Goal: Task Accomplishment & Management: Manage account settings

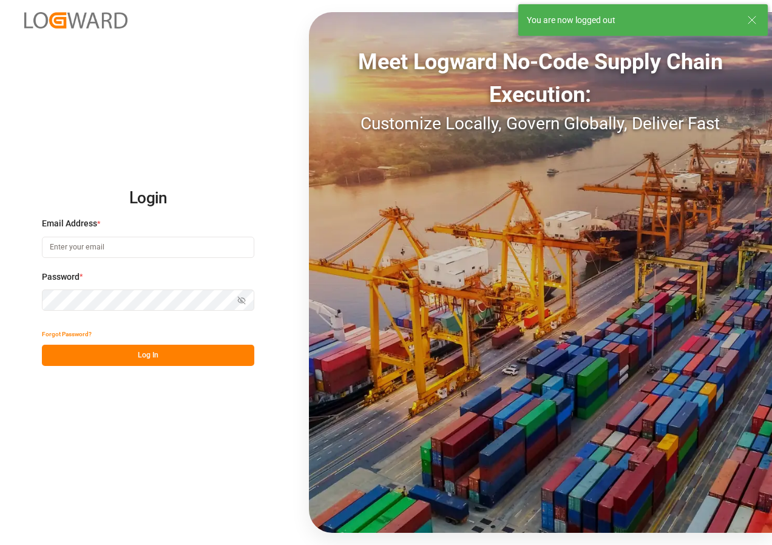
type input "[EMAIL_ADDRESS][DOMAIN_NAME]"
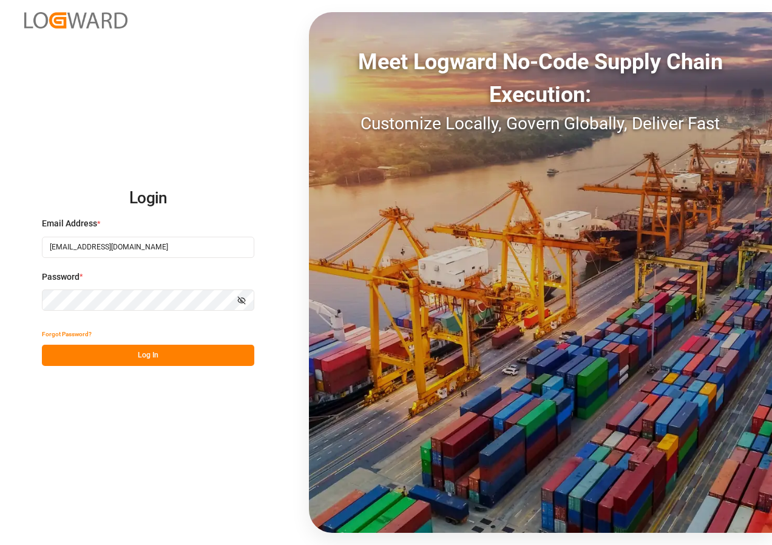
click at [112, 356] on button "Log In" at bounding box center [148, 355] width 212 height 21
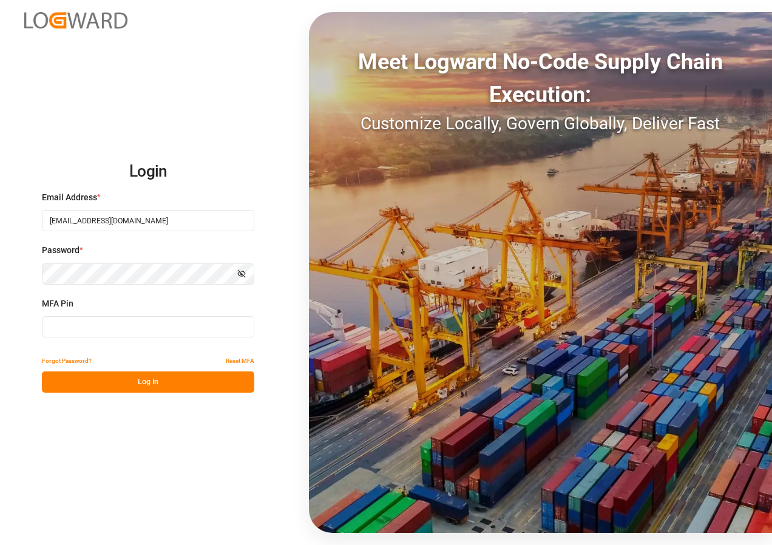
click at [79, 334] on input at bounding box center [148, 326] width 212 height 21
type input "909221"
click at [136, 383] on button "Log In" at bounding box center [148, 381] width 212 height 21
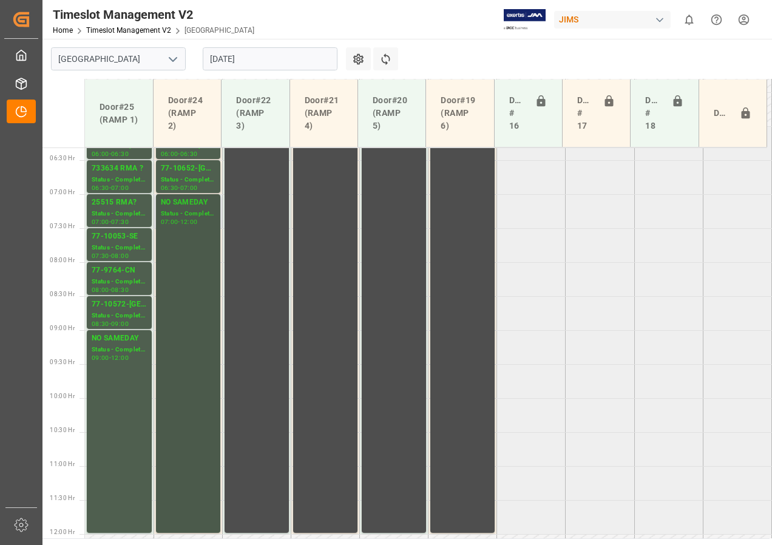
scroll to position [372, 0]
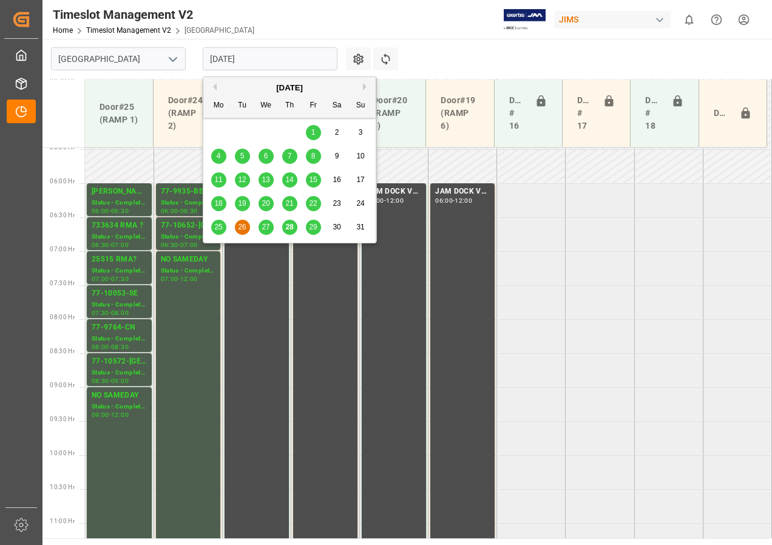
click at [244, 58] on input "[DATE]" at bounding box center [270, 58] width 135 height 23
click at [261, 223] on div "27" at bounding box center [266, 227] width 15 height 15
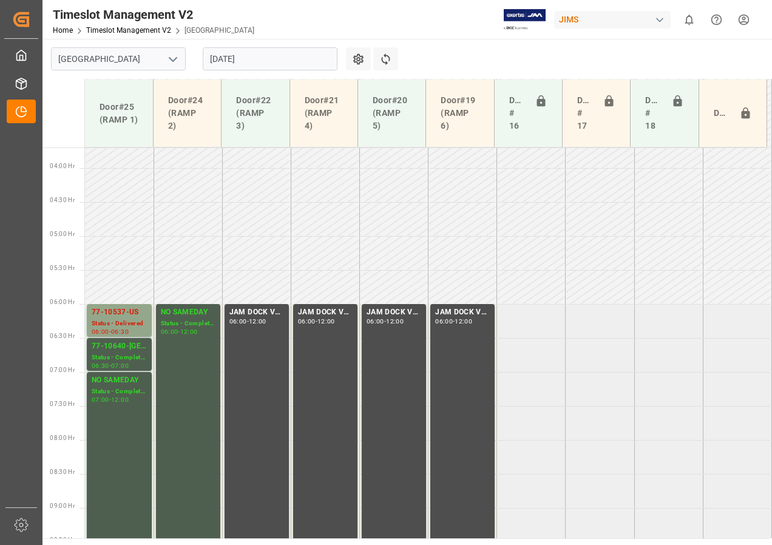
scroll to position [251, 0]
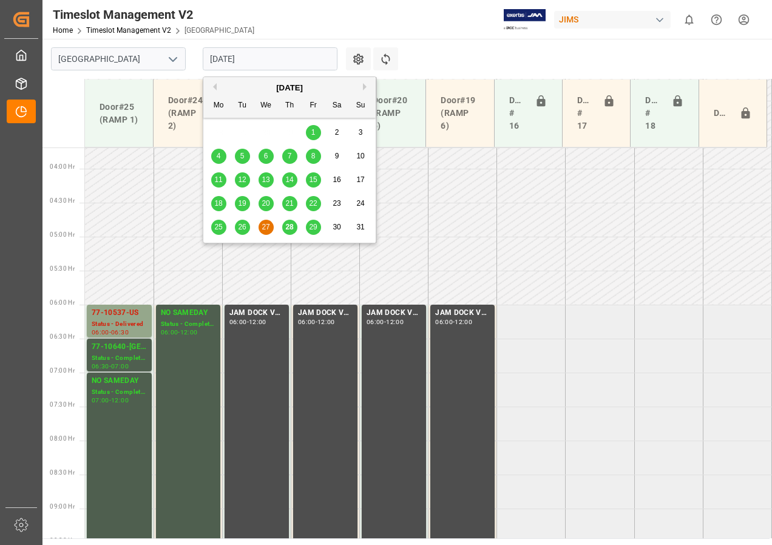
click at [241, 61] on input "[DATE]" at bounding box center [270, 58] width 135 height 23
click at [291, 225] on span "28" at bounding box center [289, 227] width 8 height 8
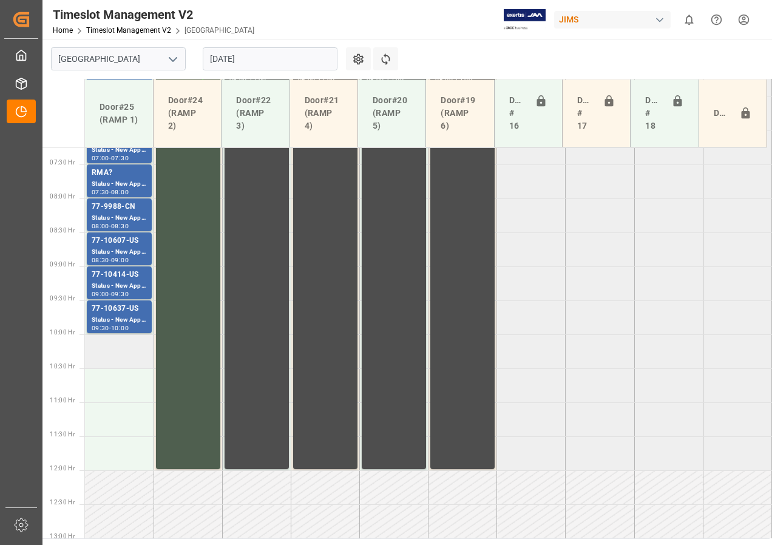
scroll to position [493, 0]
click at [116, 357] on td at bounding box center [119, 351] width 69 height 34
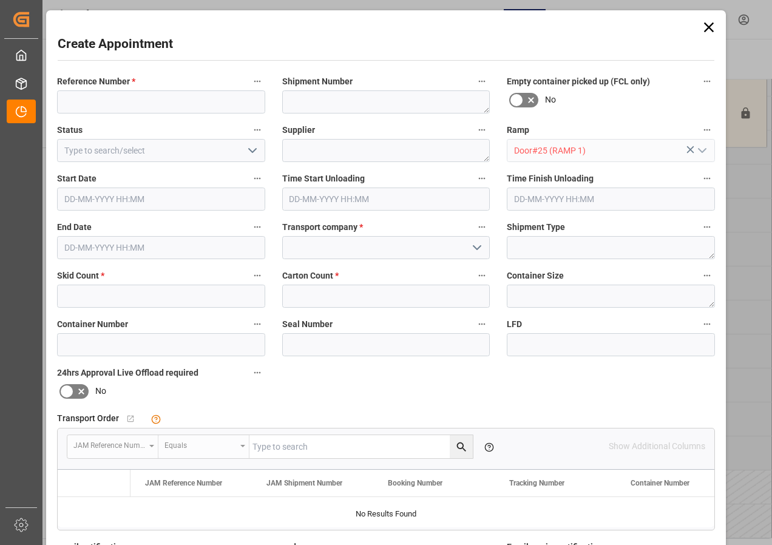
type input "[DATE] 10:00"
type input "[DATE] 10:30"
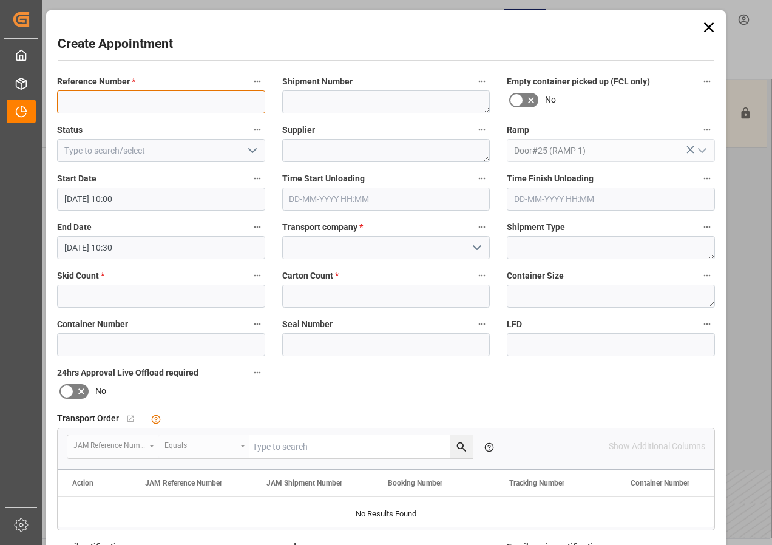
click at [101, 96] on input at bounding box center [161, 101] width 208 height 23
type input "NO SAMEDAY"
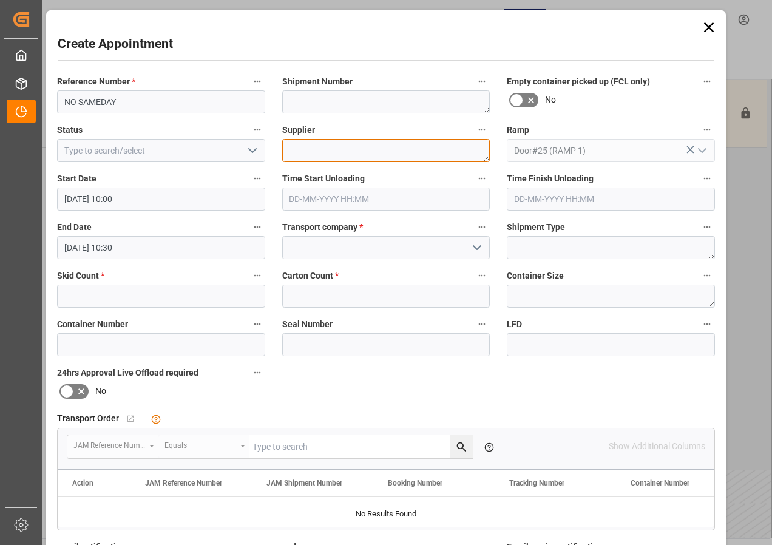
click at [305, 148] on textarea at bounding box center [386, 150] width 208 height 23
type textarea "NO SAMEDAY"
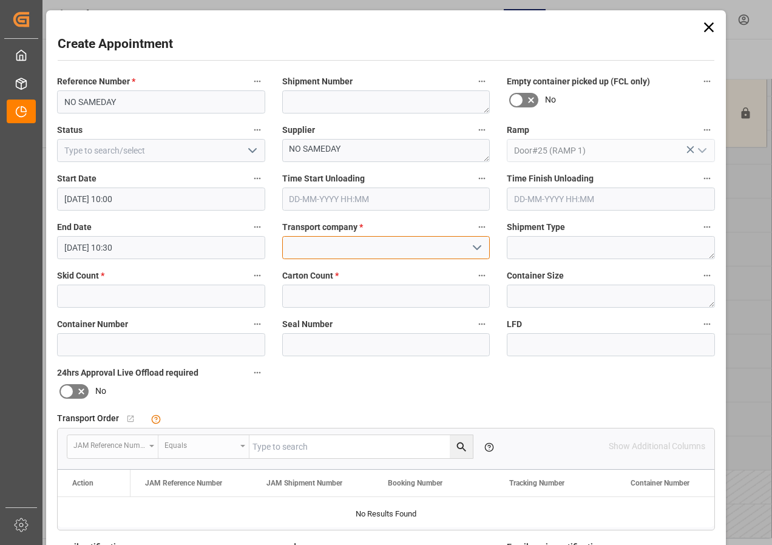
click at [350, 243] on input at bounding box center [386, 247] width 208 height 23
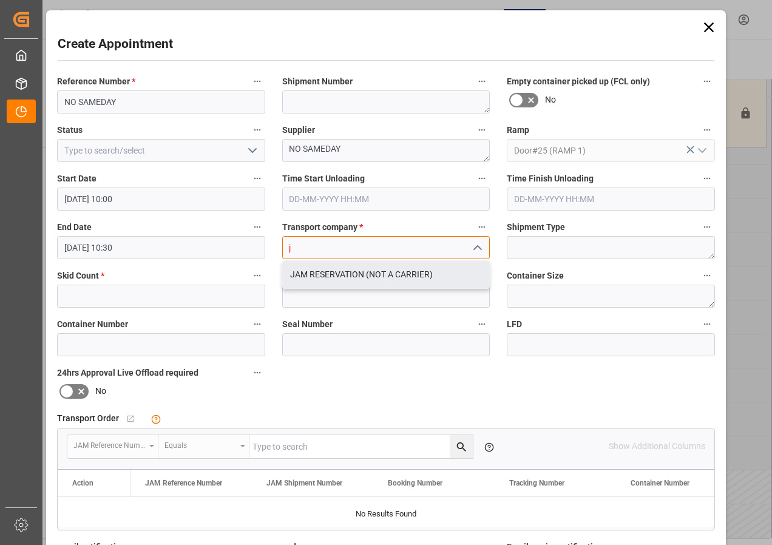
type input "j"
click at [324, 297] on div "Reference Number * NO SAMEDAY Shipment Number Empty container picked up (FCL on…" at bounding box center [386, 374] width 675 height 611
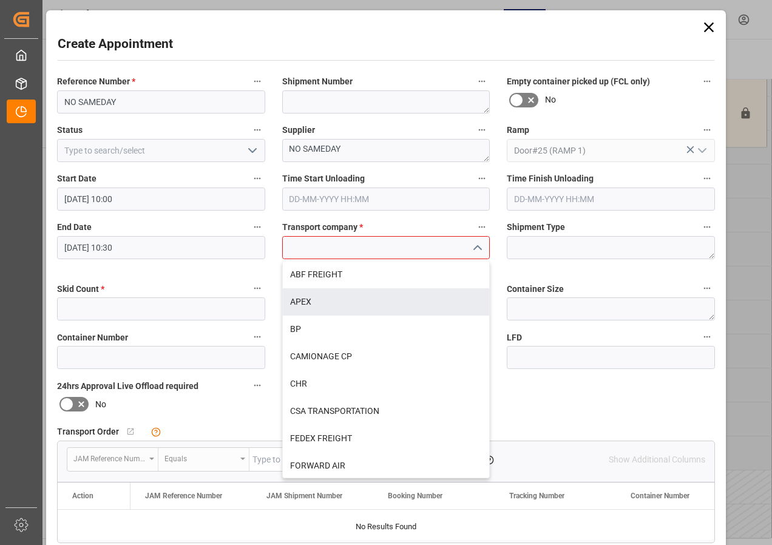
click at [259, 271] on div "End Date [DATE] 10:30" at bounding box center [161, 246] width 225 height 62
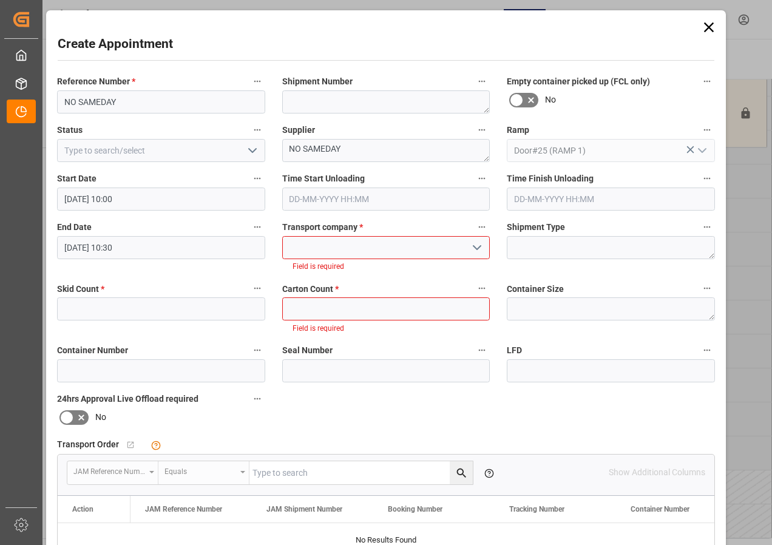
click at [317, 252] on input at bounding box center [386, 247] width 208 height 23
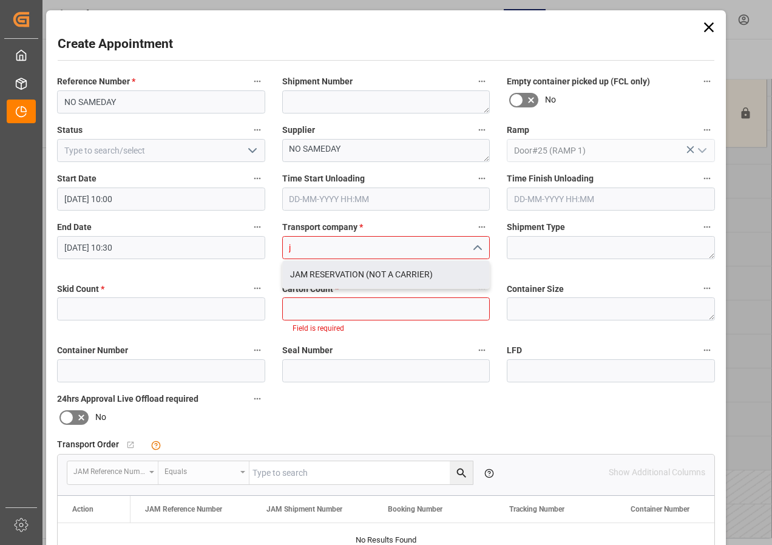
click at [341, 274] on div "JAM RESERVATION (NOT A CARRIER)" at bounding box center [386, 274] width 207 height 27
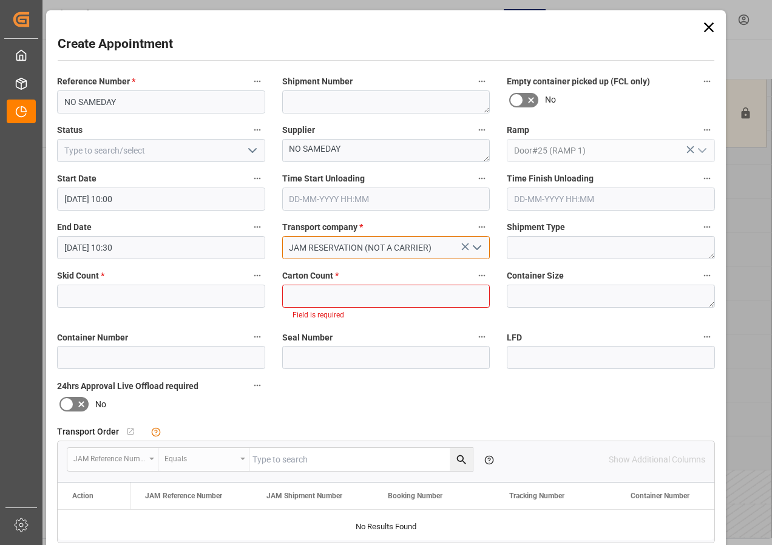
type input "JAM RESERVATION (NOT A CARRIER)"
click at [343, 300] on input "text" at bounding box center [386, 296] width 208 height 23
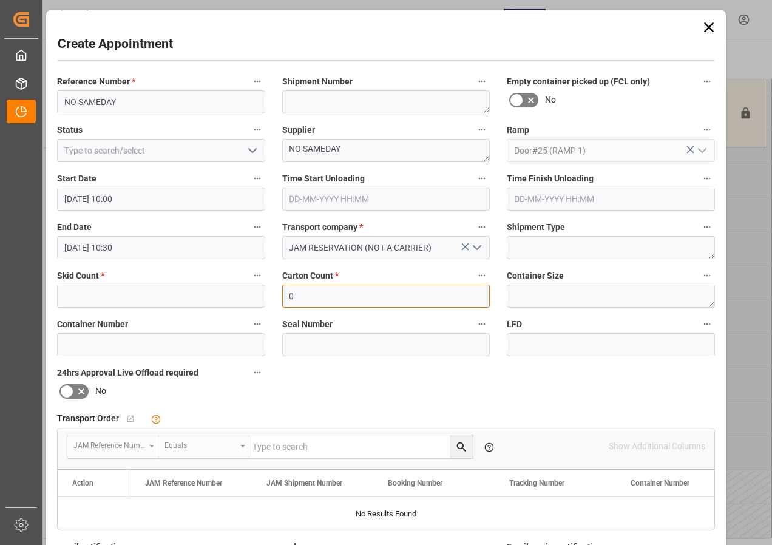
type input "0"
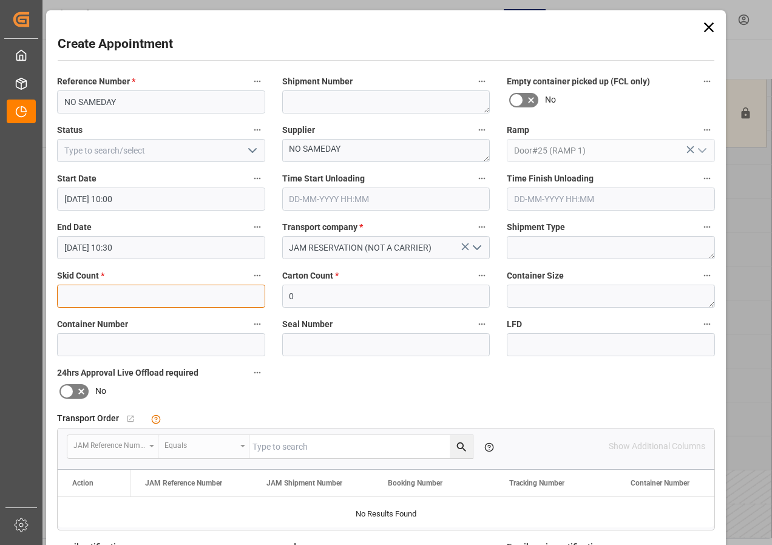
click at [179, 293] on input "text" at bounding box center [161, 296] width 208 height 23
type input "0"
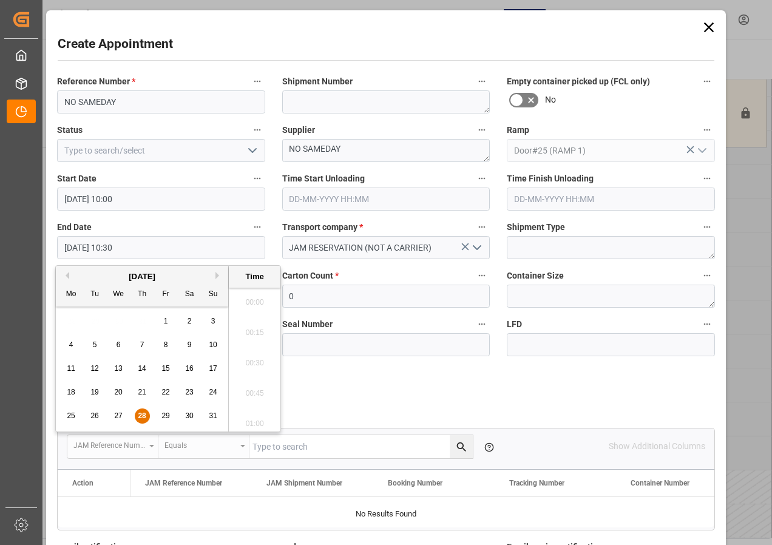
click at [84, 248] on input "[DATE] 10:30" at bounding box center [161, 247] width 208 height 23
click at [140, 410] on div "28" at bounding box center [142, 416] width 15 height 15
drag, startPoint x: 256, startPoint y: 417, endPoint x: 236, endPoint y: 406, distance: 23.1
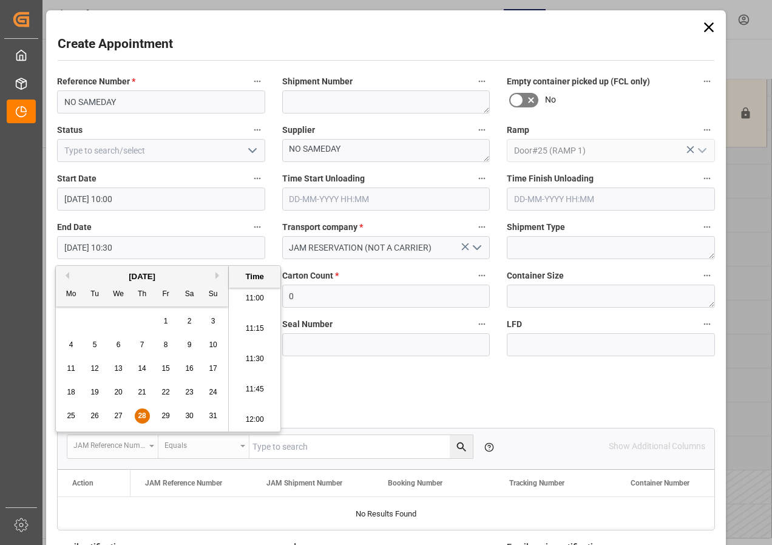
click at [255, 417] on li "12:00" at bounding box center [255, 420] width 52 height 30
type input "[DATE] 12:00"
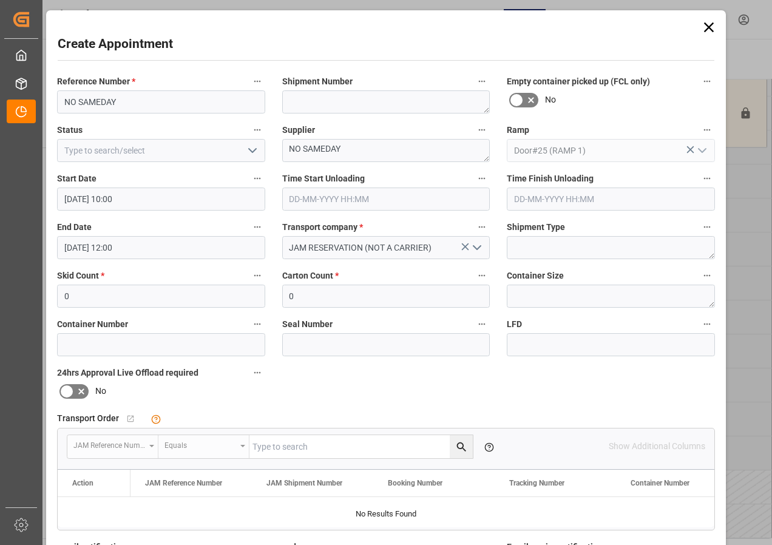
click at [249, 151] on polyline "open menu" at bounding box center [252, 151] width 7 height 4
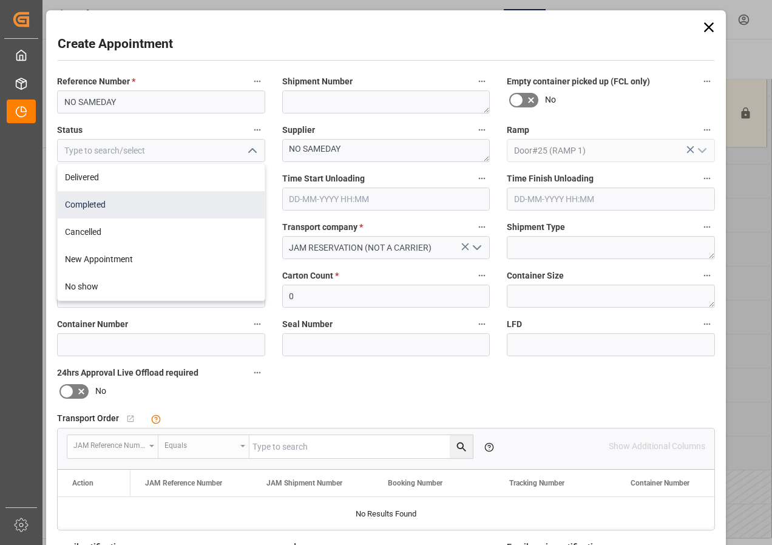
click at [90, 201] on div "Completed" at bounding box center [161, 204] width 207 height 27
type input "Completed"
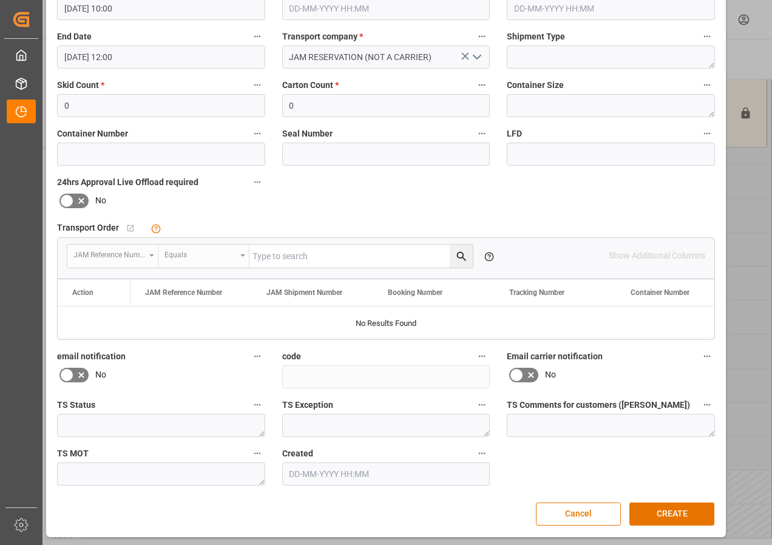
scroll to position [193, 0]
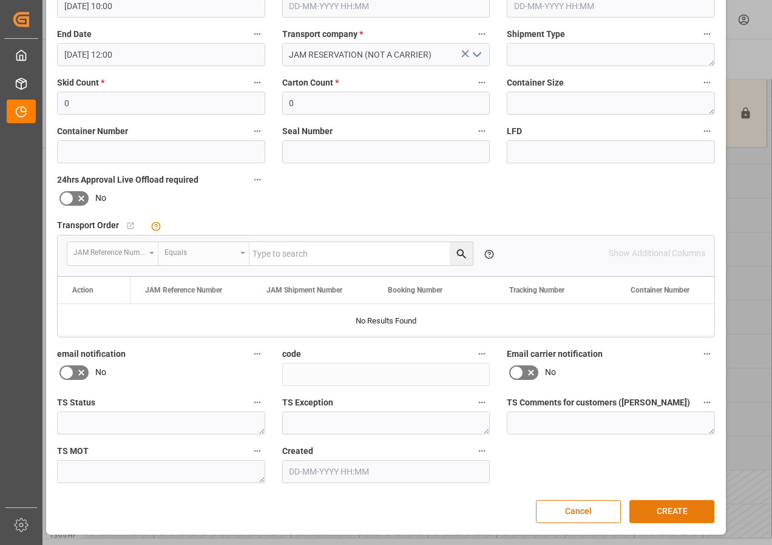
click at [669, 512] on button "CREATE" at bounding box center [671, 511] width 85 height 23
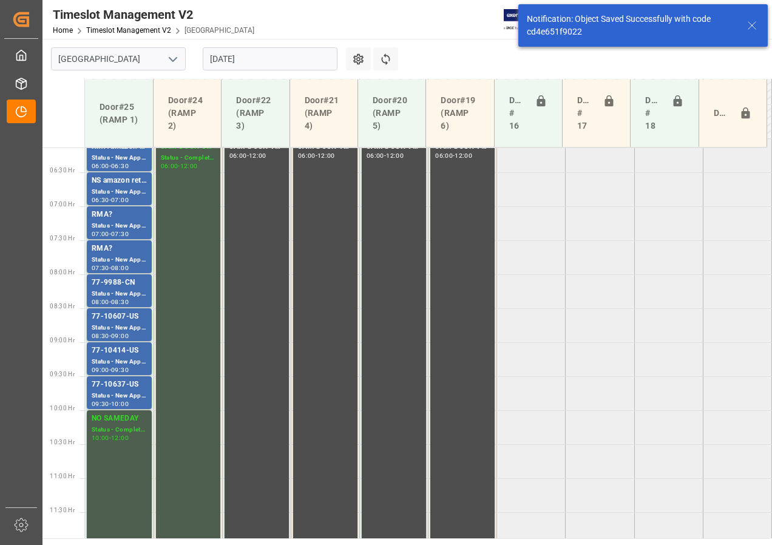
scroll to position [387, 0]
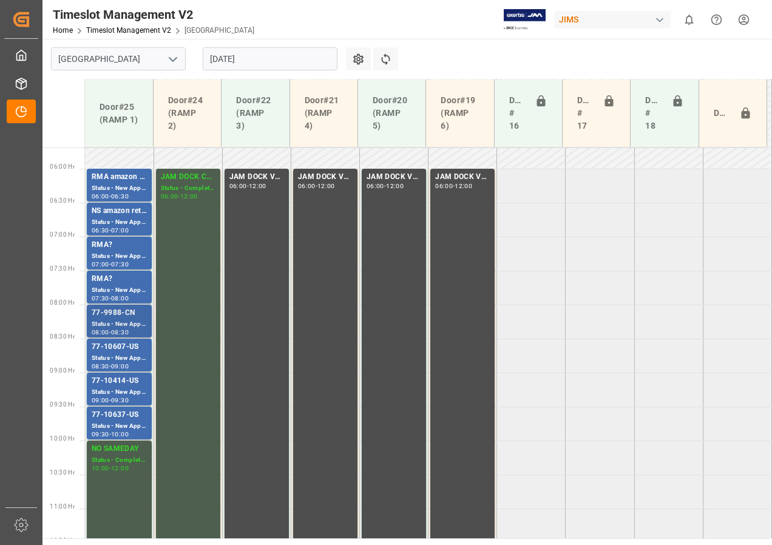
click at [121, 318] on div "77-9988-CN" at bounding box center [119, 313] width 55 height 12
click at [115, 354] on div "Status - New Appointment" at bounding box center [119, 358] width 55 height 10
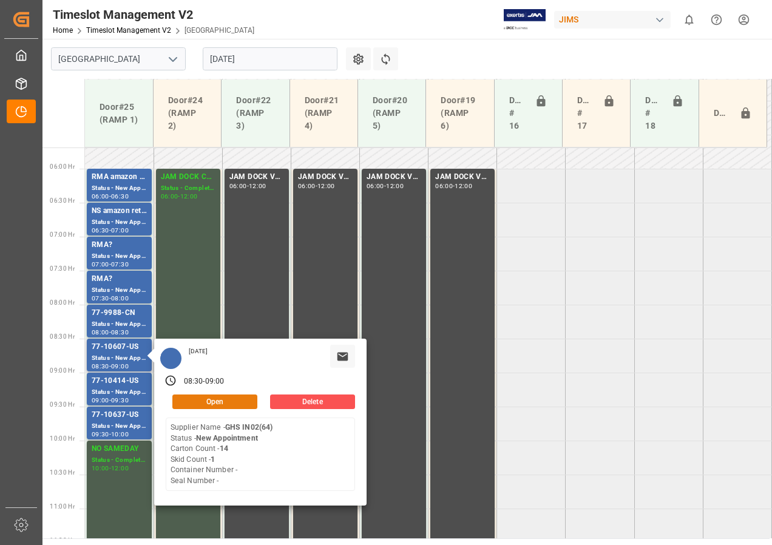
click at [203, 402] on button "Open" at bounding box center [214, 401] width 85 height 15
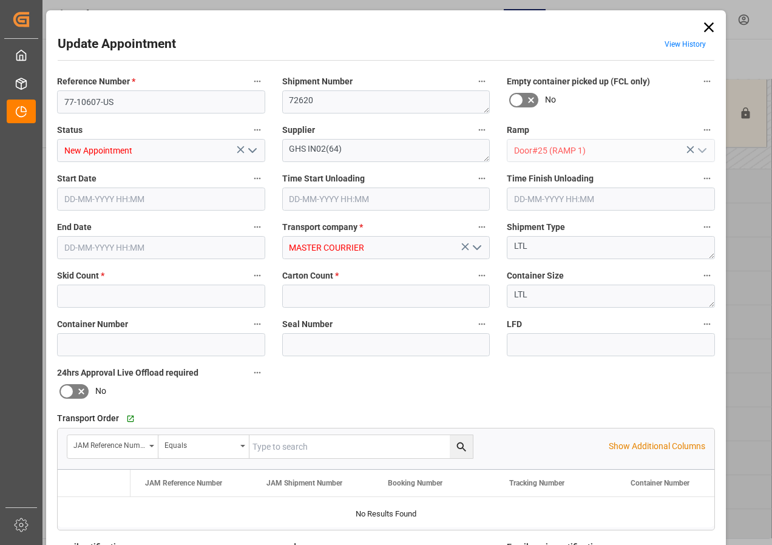
type input "1"
type input "14"
type input "[DATE] 08:30"
type input "[DATE] 09:00"
type input "[DATE] 12:38"
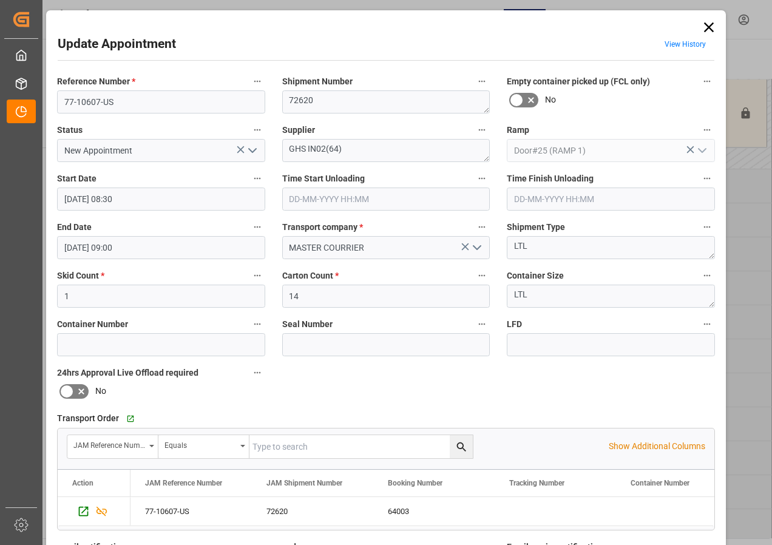
click at [249, 151] on polyline "open menu" at bounding box center [252, 151] width 7 height 4
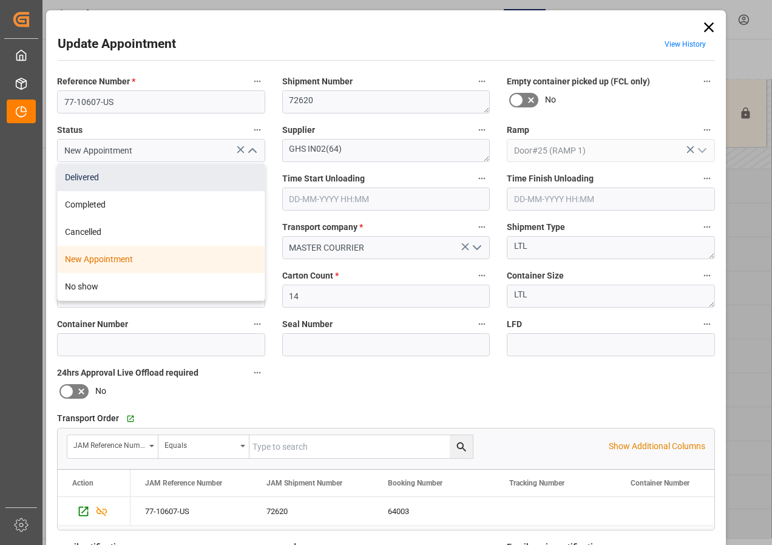
click at [83, 177] on div "Delivered" at bounding box center [161, 177] width 207 height 27
type input "Delivered"
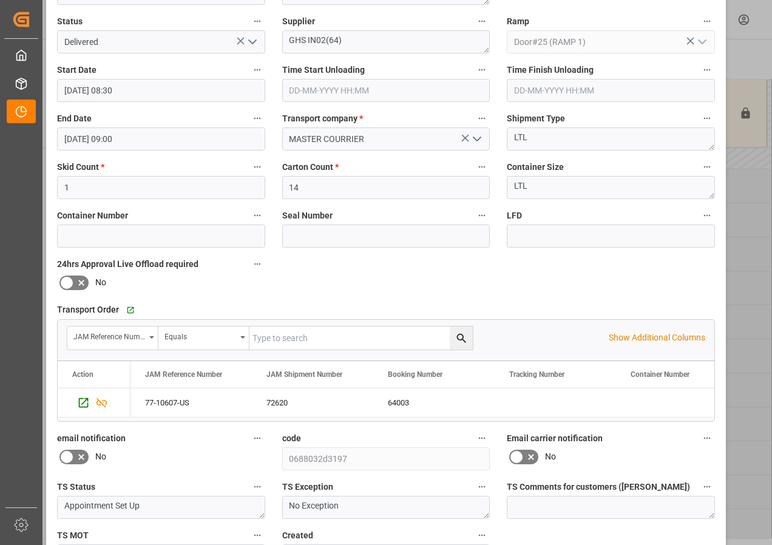
scroll to position [182, 0]
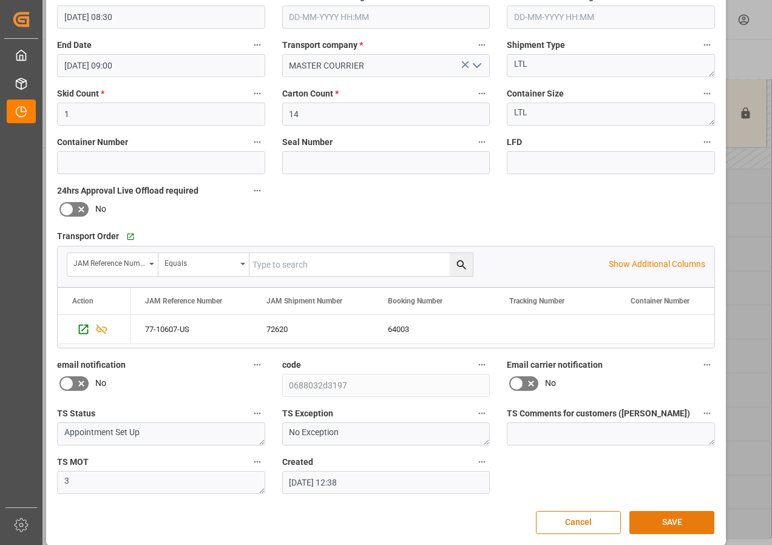
click at [656, 518] on button "SAVE" at bounding box center [671, 522] width 85 height 23
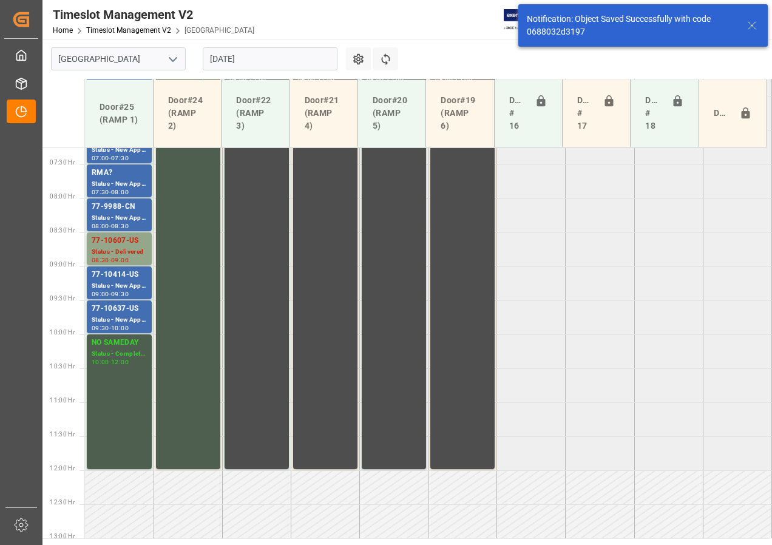
scroll to position [493, 0]
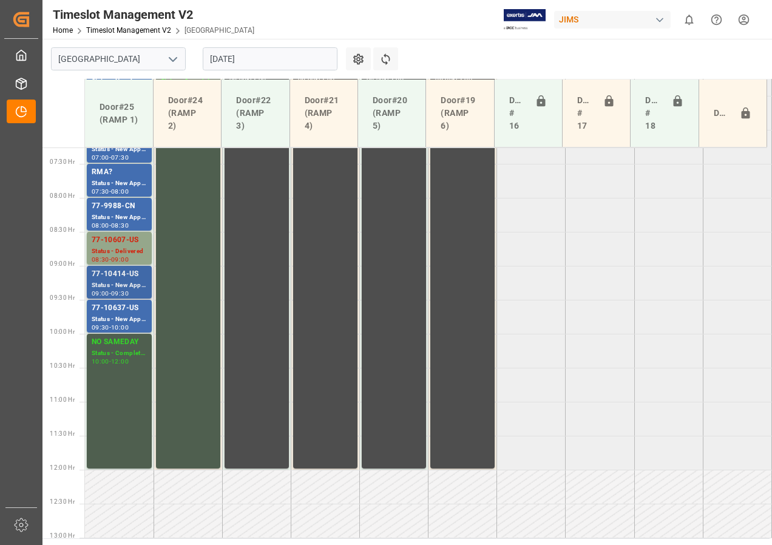
click at [139, 270] on div "77-10414-US" at bounding box center [119, 274] width 55 height 12
click at [126, 282] on div "Status - New Appointment" at bounding box center [119, 285] width 55 height 10
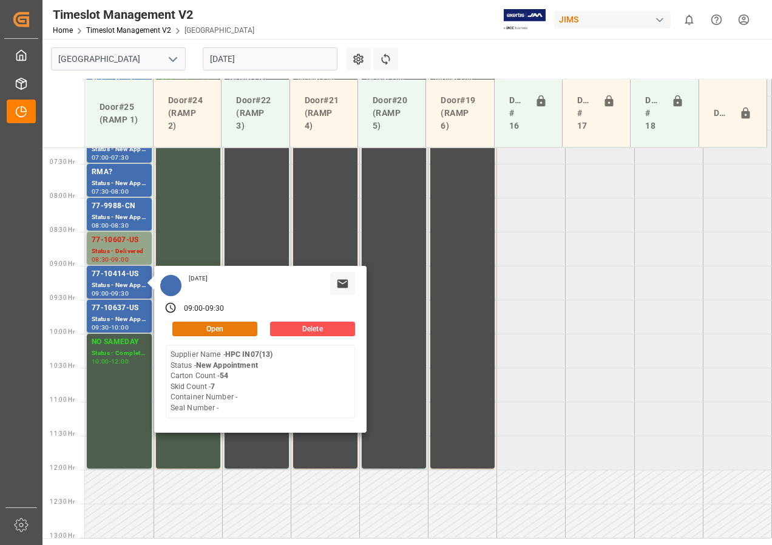
click at [225, 329] on button "Open" at bounding box center [214, 329] width 85 height 15
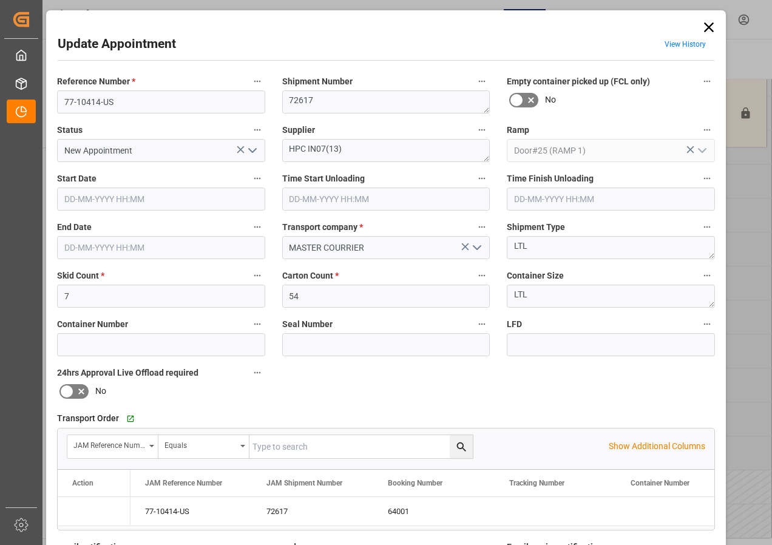
type input "[DATE] 09:00"
type input "[DATE] 09:30"
type input "[DATE] 12:40"
click at [249, 152] on polyline "open menu" at bounding box center [252, 151] width 7 height 4
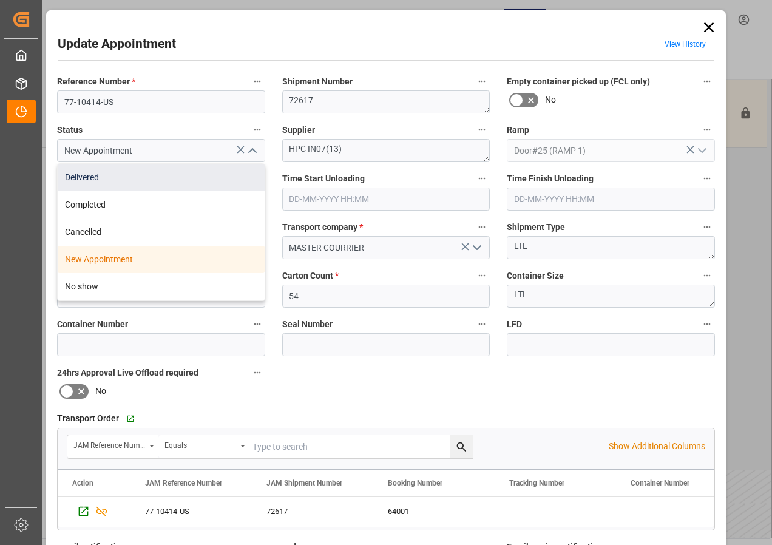
click at [104, 181] on div "Delivered" at bounding box center [161, 177] width 207 height 27
type input "Delivered"
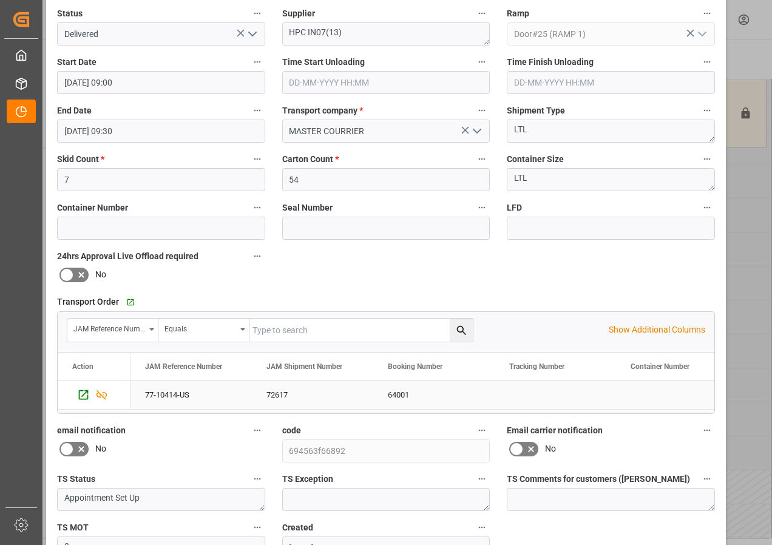
scroll to position [182, 0]
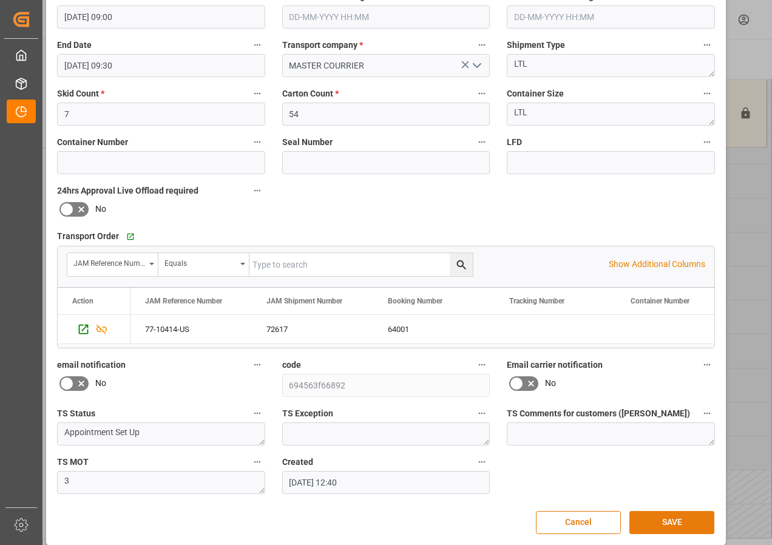
click at [671, 523] on button "SAVE" at bounding box center [671, 522] width 85 height 23
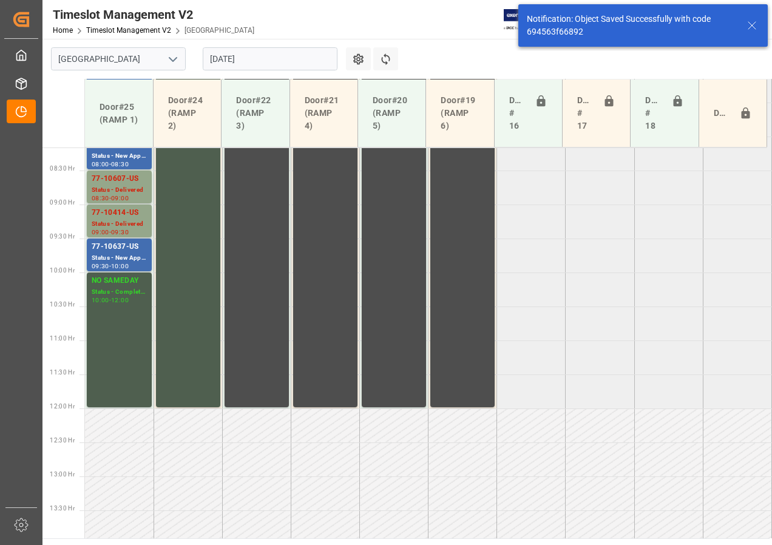
scroll to position [561, 0]
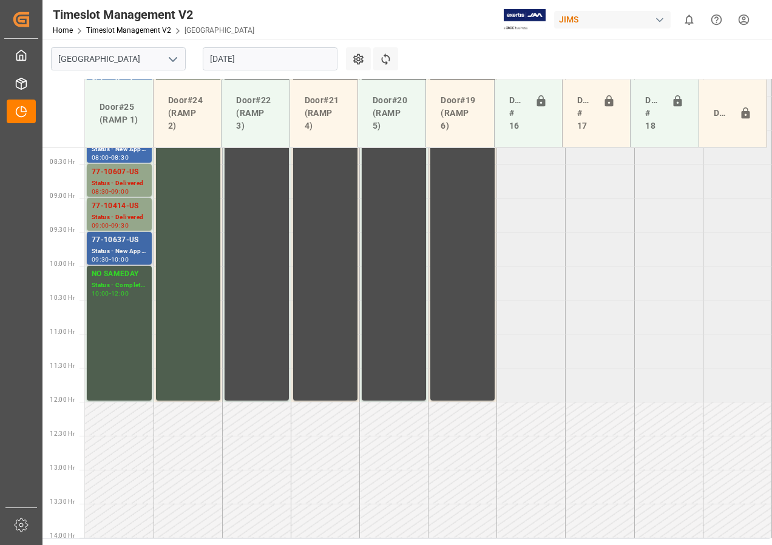
click at [126, 243] on div "77-10637-US" at bounding box center [119, 240] width 55 height 12
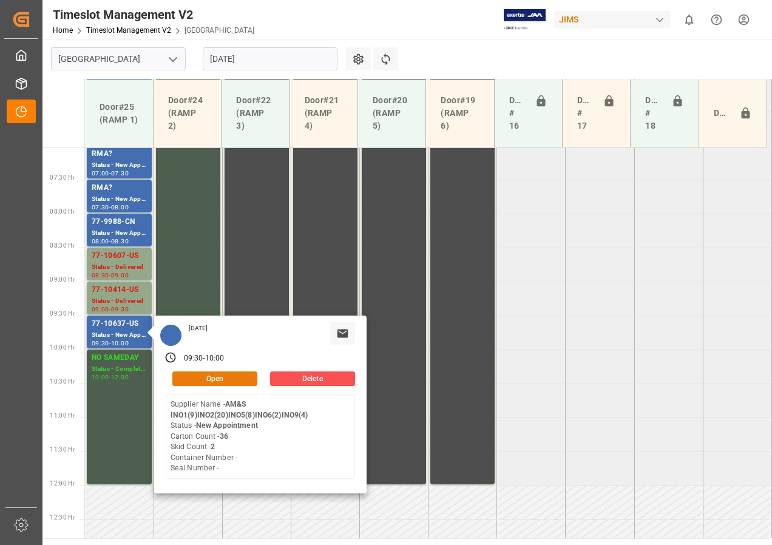
scroll to position [440, 0]
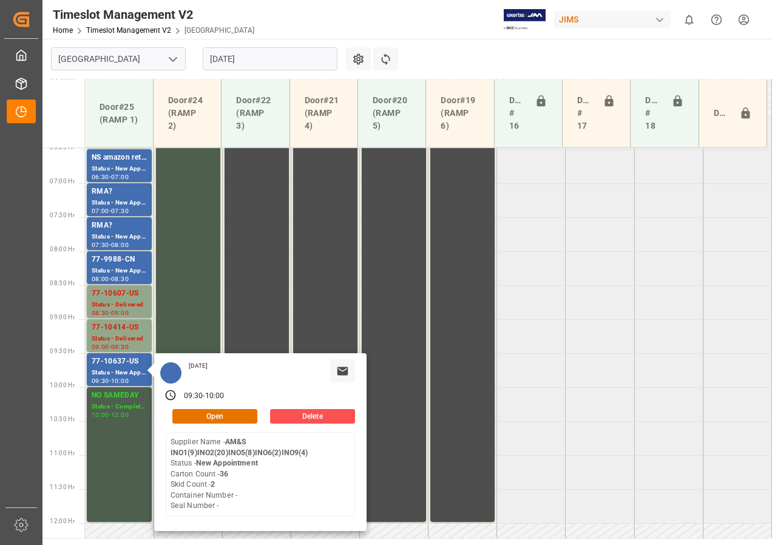
click at [225, 63] on input "[DATE]" at bounding box center [270, 58] width 135 height 23
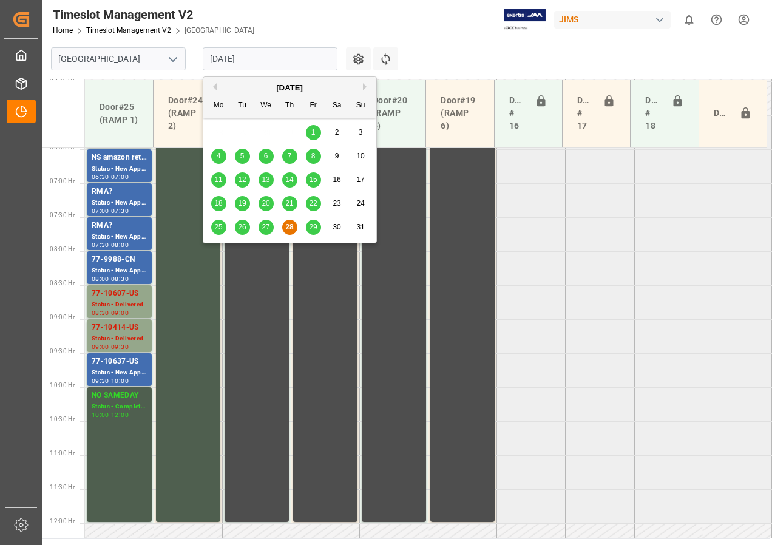
click at [314, 224] on span "29" at bounding box center [313, 227] width 8 height 8
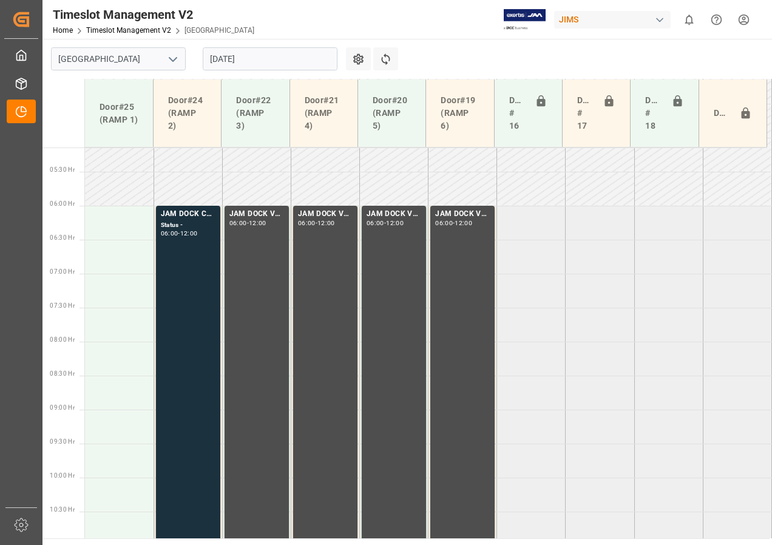
scroll to position [372, 0]
